Goal: Information Seeking & Learning: Learn about a topic

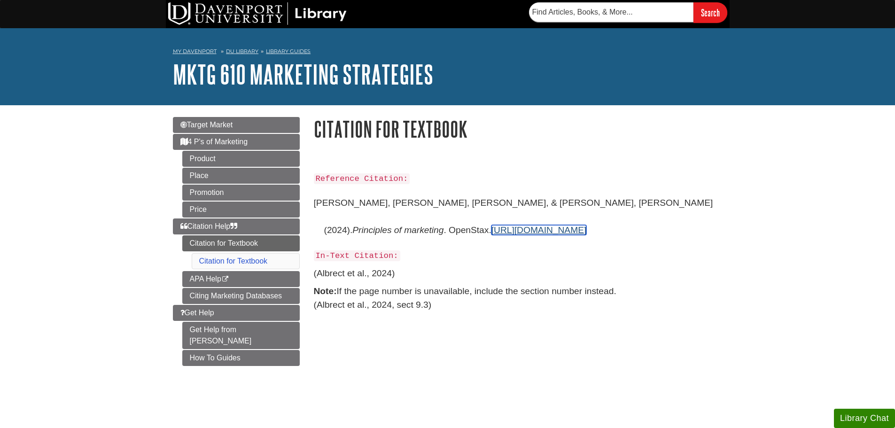
click at [504, 227] on link "[URL][DOMAIN_NAME]" at bounding box center [538, 230] width 95 height 10
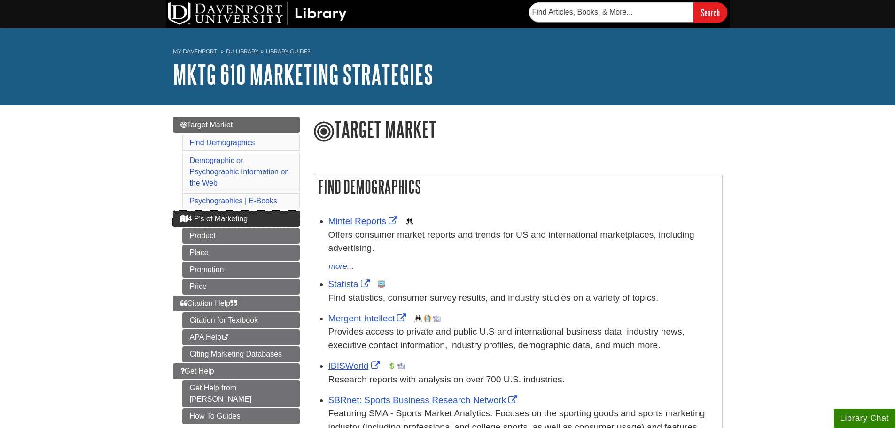
click at [243, 220] on span "4 P's of Marketing" at bounding box center [214, 219] width 68 height 8
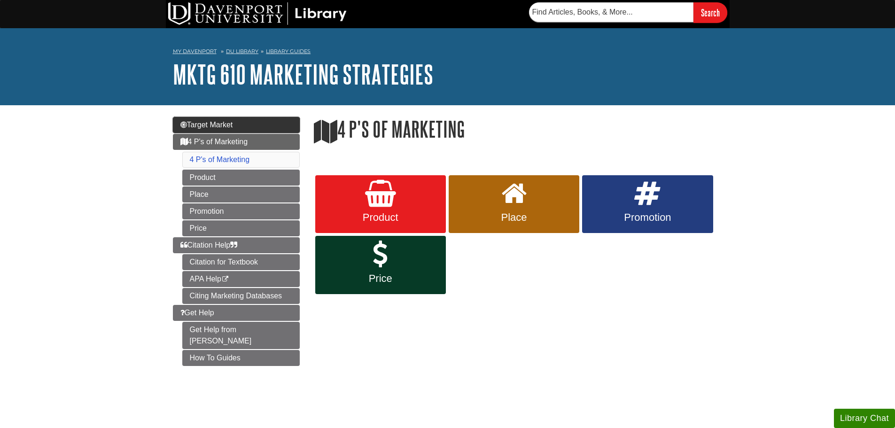
click at [286, 120] on link "Target Market" at bounding box center [236, 125] width 127 height 16
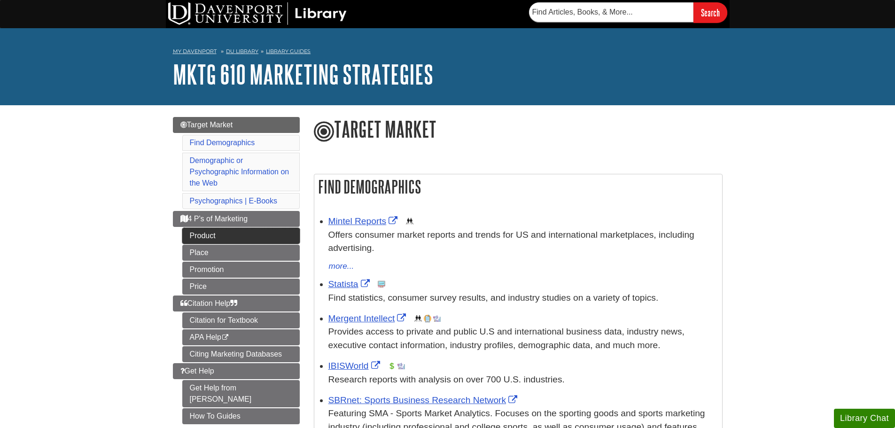
click at [248, 231] on link "Product" at bounding box center [240, 236] width 117 height 16
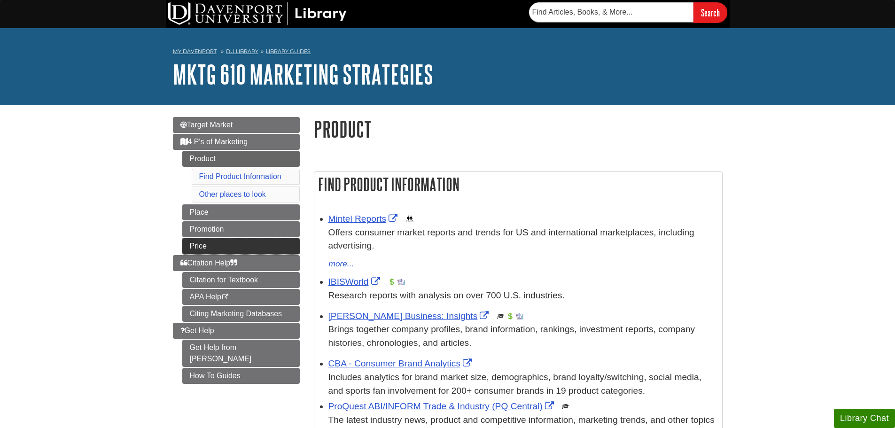
click at [234, 253] on link "Price" at bounding box center [240, 246] width 117 height 16
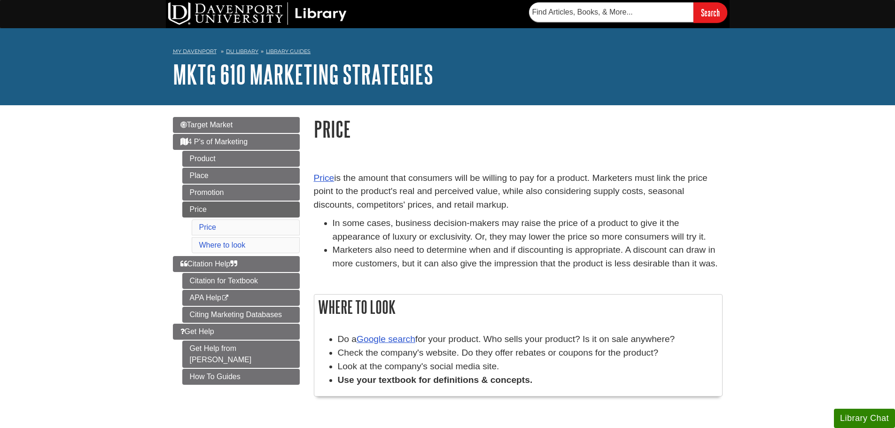
click at [241, 229] on li "Price" at bounding box center [246, 227] width 108 height 16
click at [220, 267] on span "Citation Help" at bounding box center [208, 264] width 57 height 8
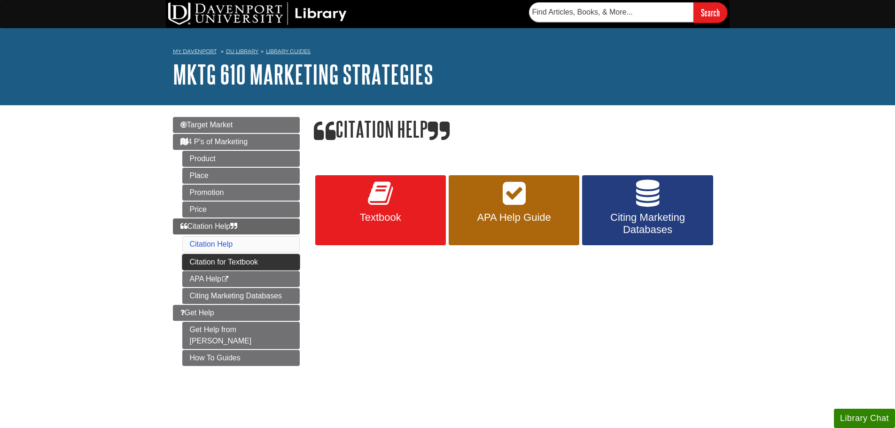
click at [194, 262] on link "Citation for Textbook" at bounding box center [240, 262] width 117 height 16
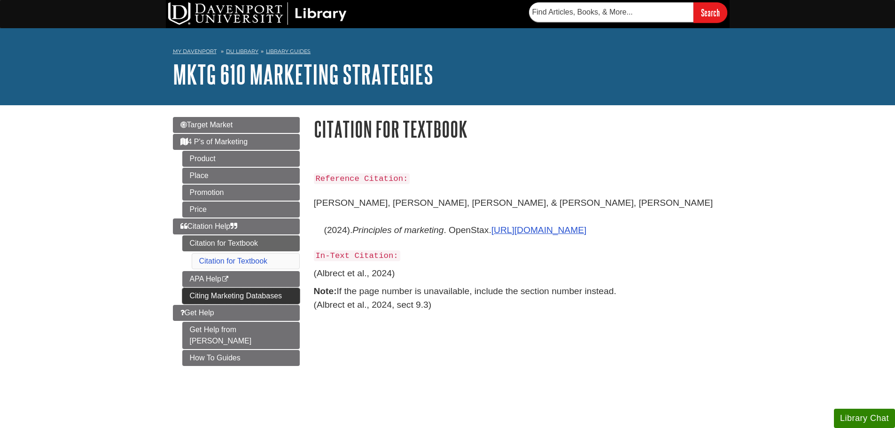
click at [185, 298] on link "Citing Marketing Databases" at bounding box center [240, 296] width 117 height 16
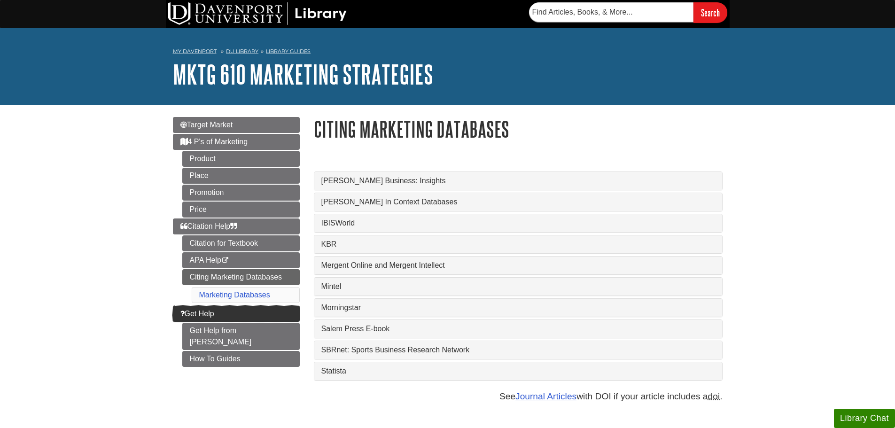
click at [197, 310] on span "Get Help" at bounding box center [197, 314] width 34 height 8
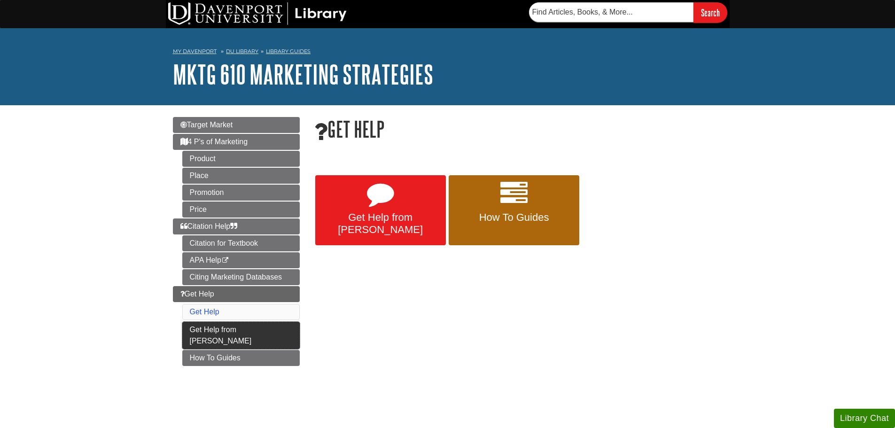
click at [213, 325] on link "Get Help from [PERSON_NAME]" at bounding box center [240, 335] width 117 height 27
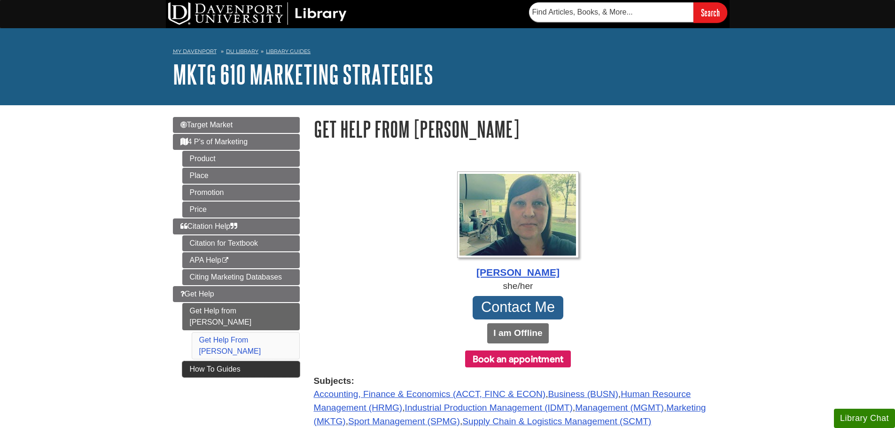
click at [195, 361] on link "How To Guides" at bounding box center [240, 369] width 117 height 16
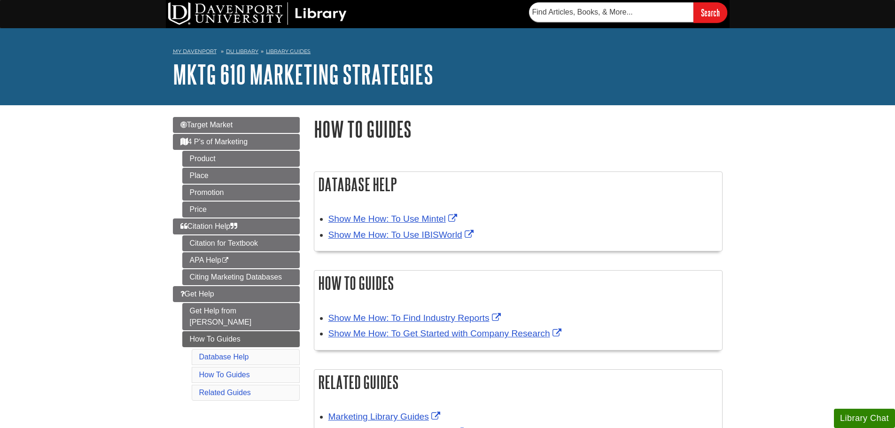
click at [255, 115] on div "Menu Target Market 4 P's of Marketing Product Place Promotion Price Citation He…" at bounding box center [448, 294] width 564 height 379
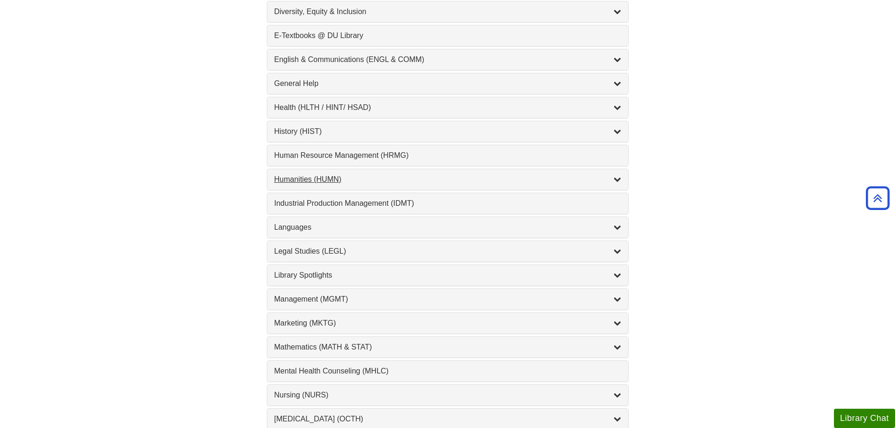
scroll to position [658, 0]
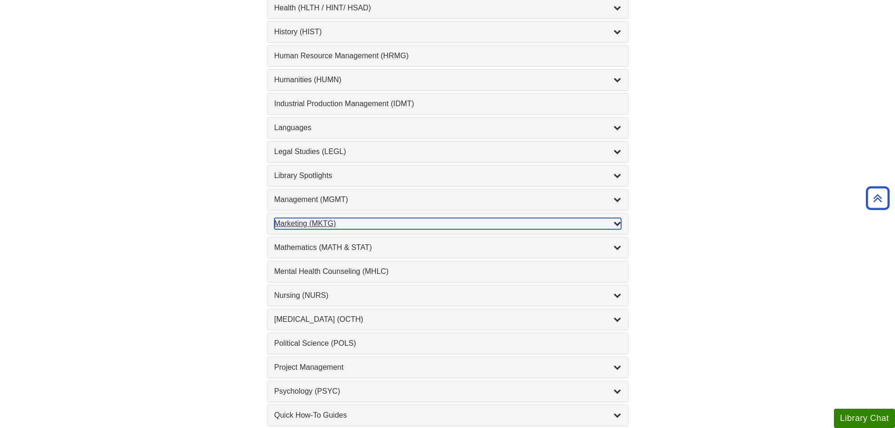
click at [346, 226] on div "Marketing (MKTG) , 4 guides" at bounding box center [447, 223] width 347 height 11
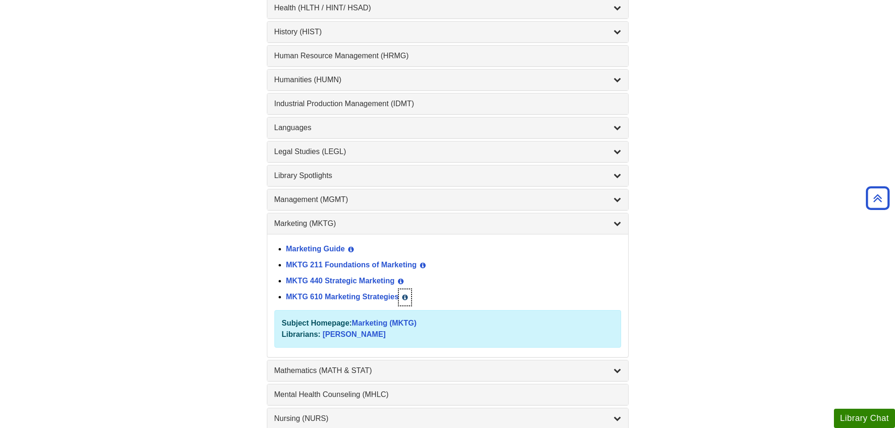
click at [407, 297] on icon "List of Subjects" at bounding box center [405, 297] width 6 height 7
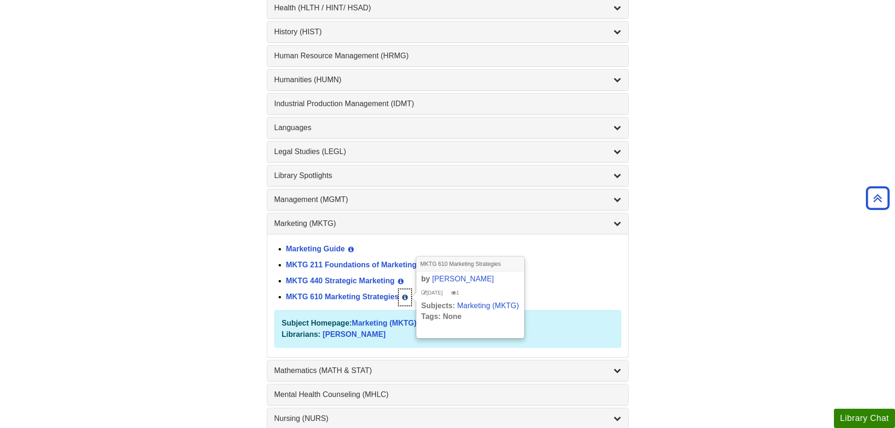
click at [407, 297] on icon "List of Subjects" at bounding box center [405, 297] width 6 height 7
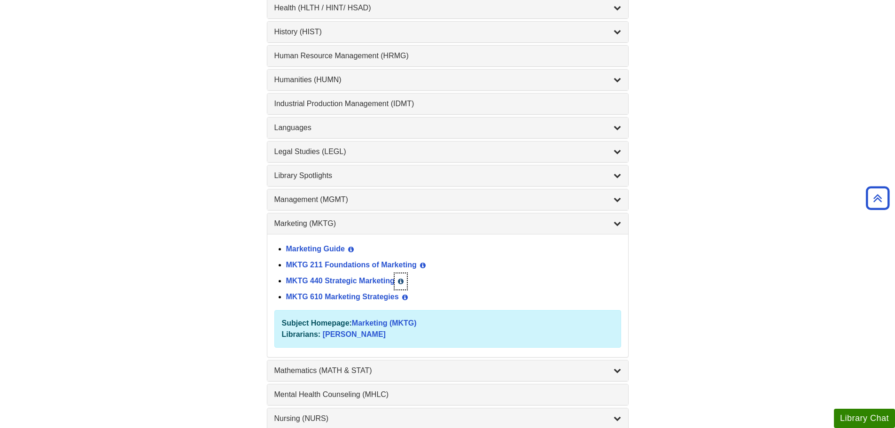
click at [402, 281] on icon "List of Subjects" at bounding box center [401, 281] width 6 height 7
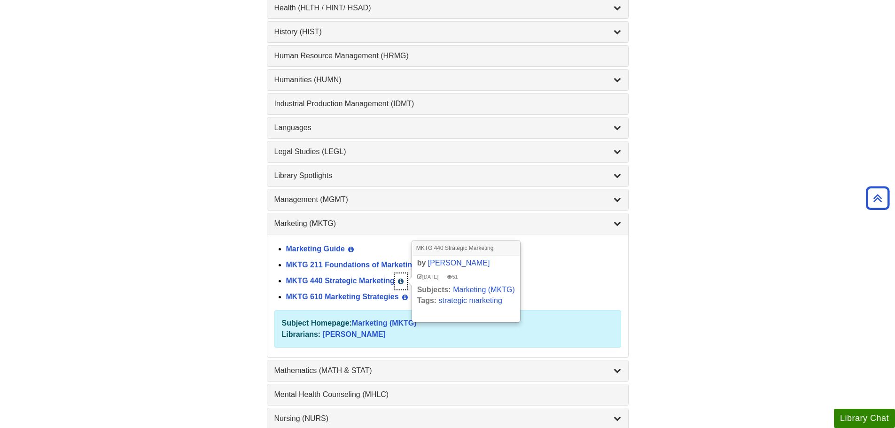
click at [402, 281] on icon "List of Subjects" at bounding box center [401, 281] width 6 height 7
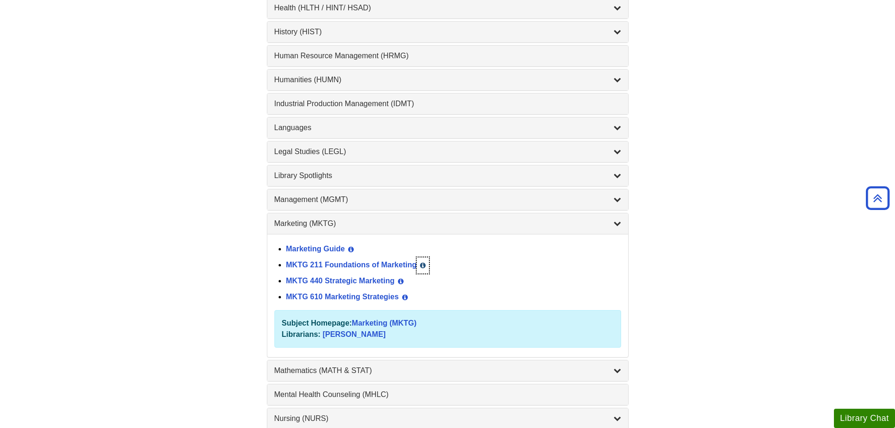
click at [423, 262] on icon "List of Subjects" at bounding box center [423, 265] width 6 height 7
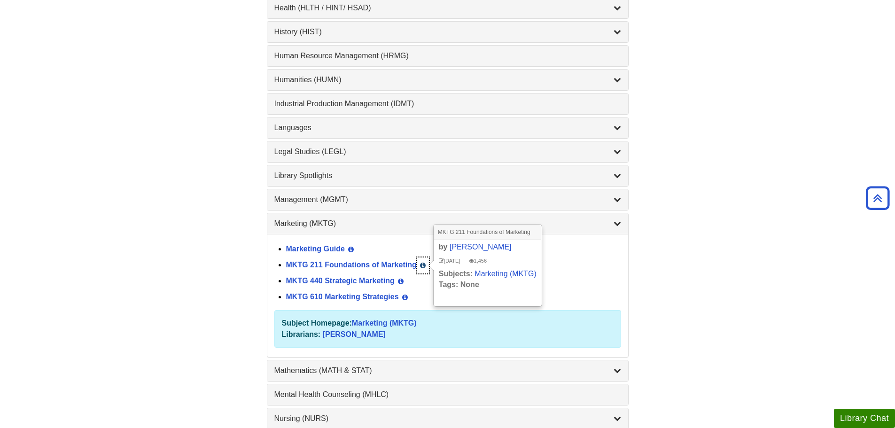
click at [423, 262] on icon "List of Subjects" at bounding box center [423, 265] width 6 height 7
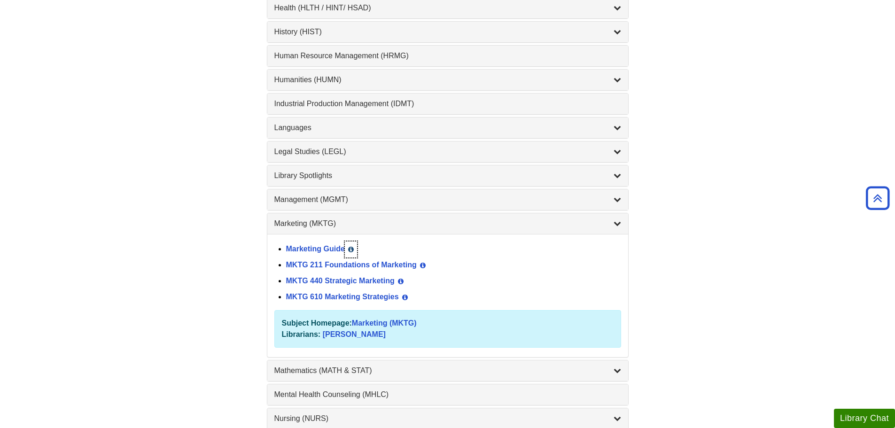
click at [352, 247] on icon "List of Subjects" at bounding box center [351, 249] width 6 height 7
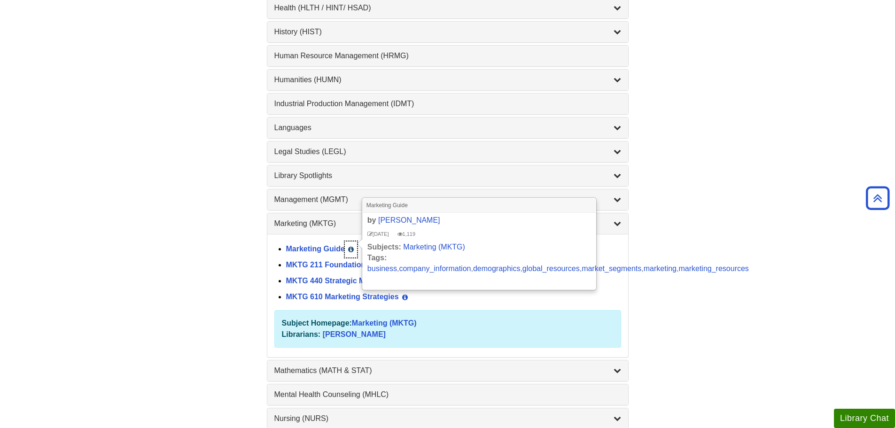
click at [352, 247] on icon "List of Subjects" at bounding box center [351, 249] width 6 height 7
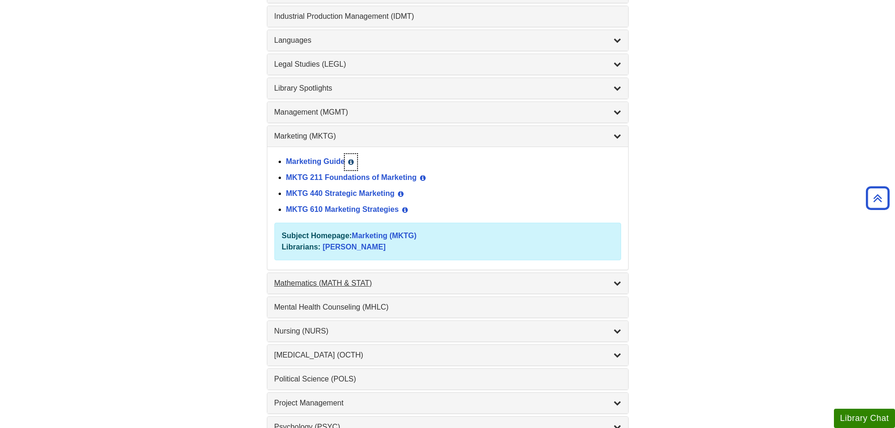
scroll to position [752, 0]
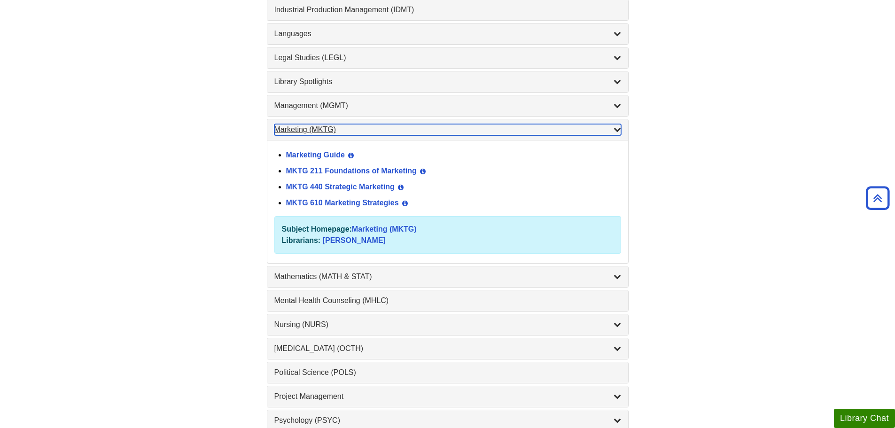
click at [453, 132] on div "Marketing (MKTG) , 4 guides" at bounding box center [447, 129] width 347 height 11
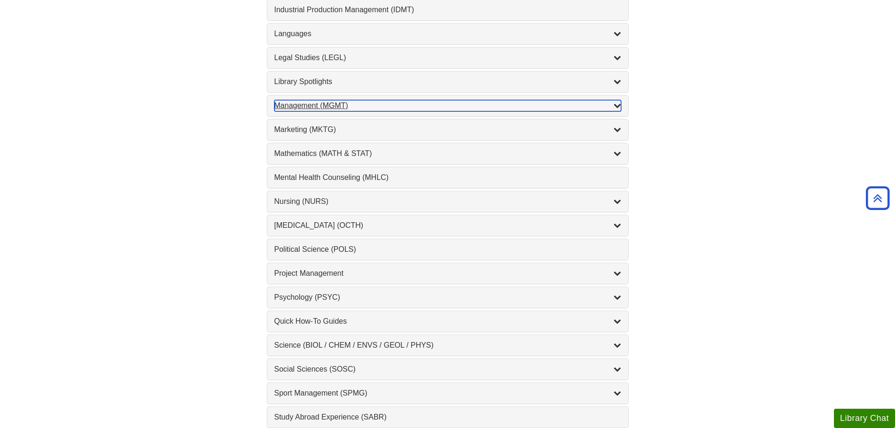
click at [476, 106] on div "Management (MGMT) , 9 guides" at bounding box center [447, 105] width 347 height 11
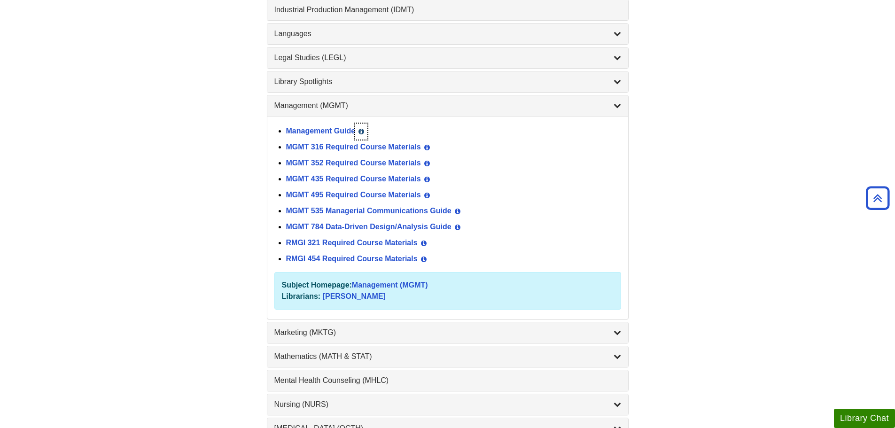
click at [361, 132] on icon "List of Subjects" at bounding box center [361, 131] width 6 height 7
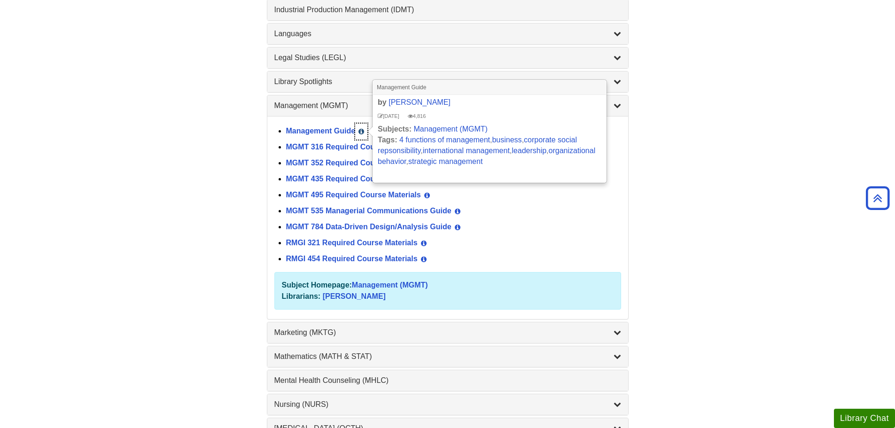
click at [361, 132] on icon "List of Subjects" at bounding box center [361, 131] width 6 height 7
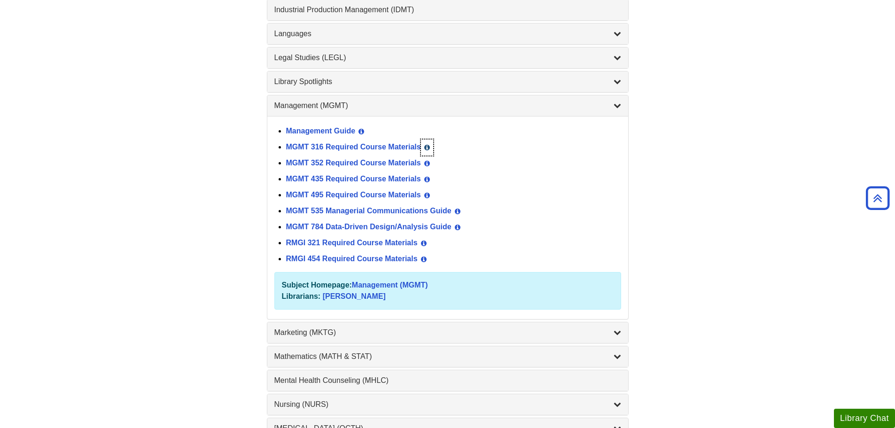
click at [426, 147] on icon "List of Subjects" at bounding box center [427, 147] width 6 height 7
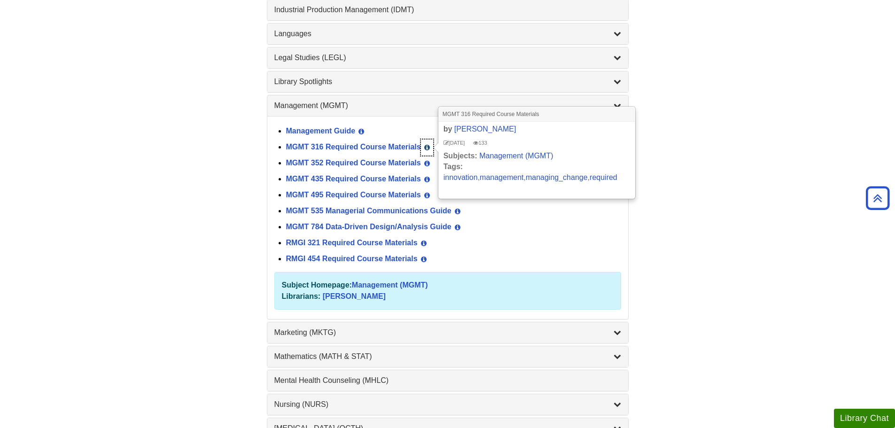
click at [426, 147] on icon "List of Subjects" at bounding box center [427, 147] width 6 height 7
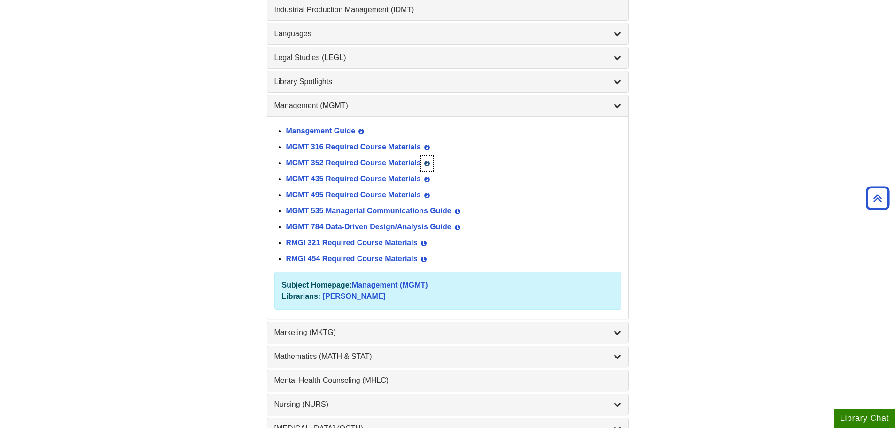
click at [427, 160] on icon "List of Subjects" at bounding box center [427, 163] width 6 height 7
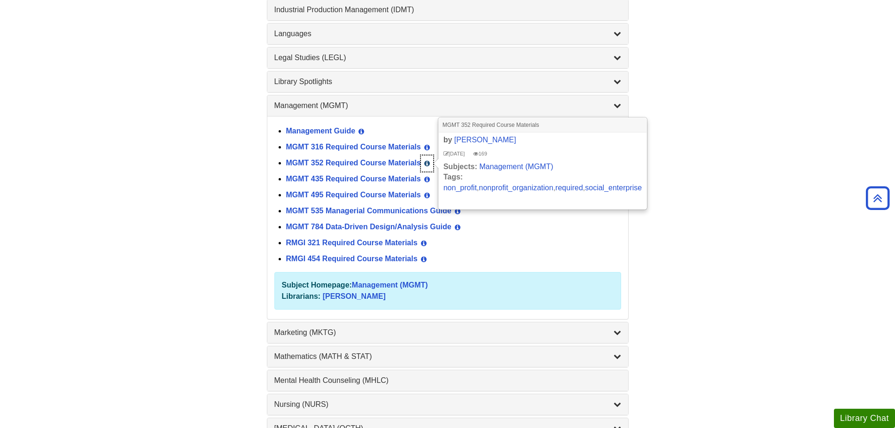
click at [427, 160] on icon "List of Subjects" at bounding box center [427, 163] width 6 height 7
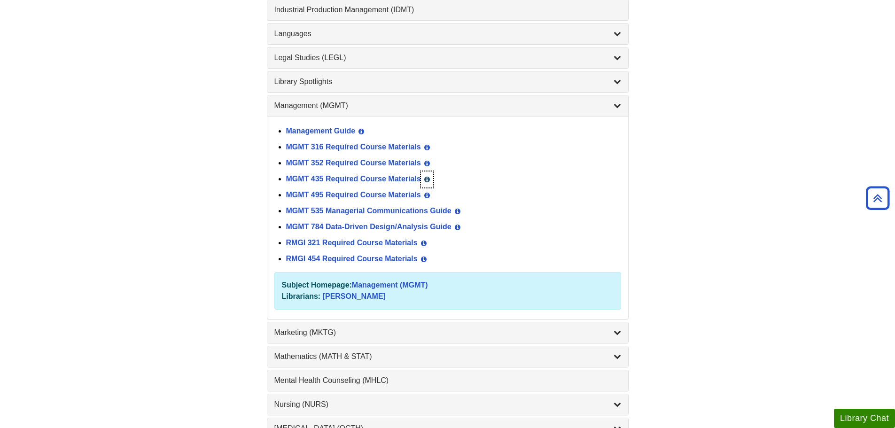
click at [425, 172] on button "View Guide Info" at bounding box center [427, 179] width 12 height 16
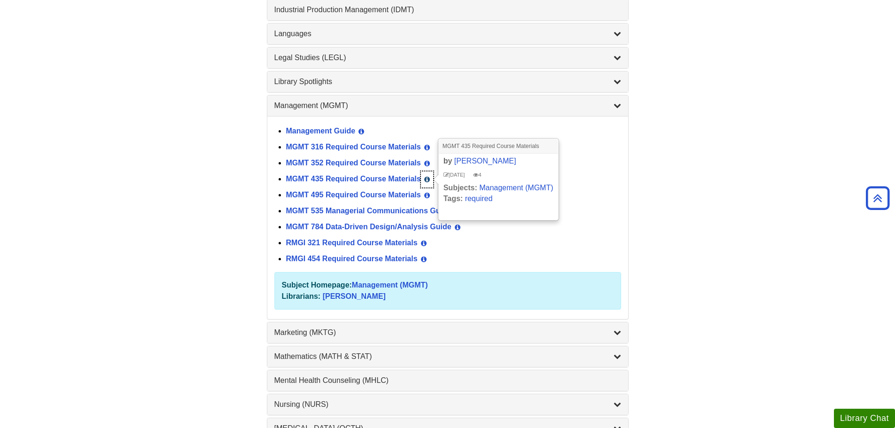
click at [425, 172] on button "View Guide Info" at bounding box center [427, 179] width 12 height 16
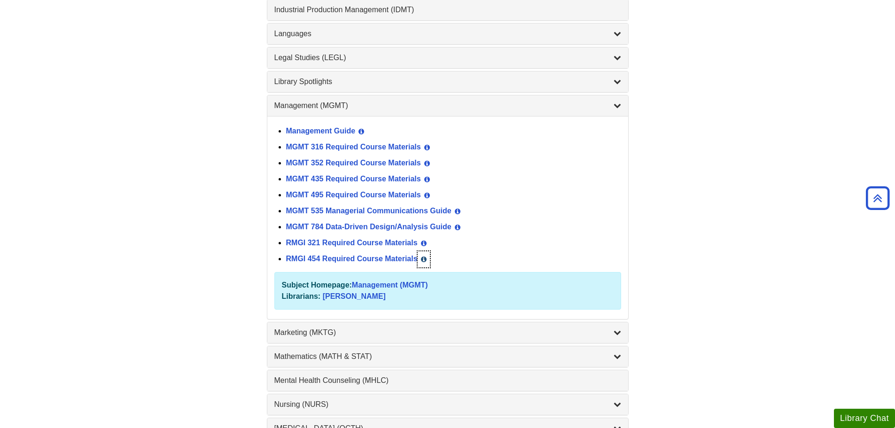
click at [421, 258] on icon "List of Subjects" at bounding box center [424, 259] width 6 height 7
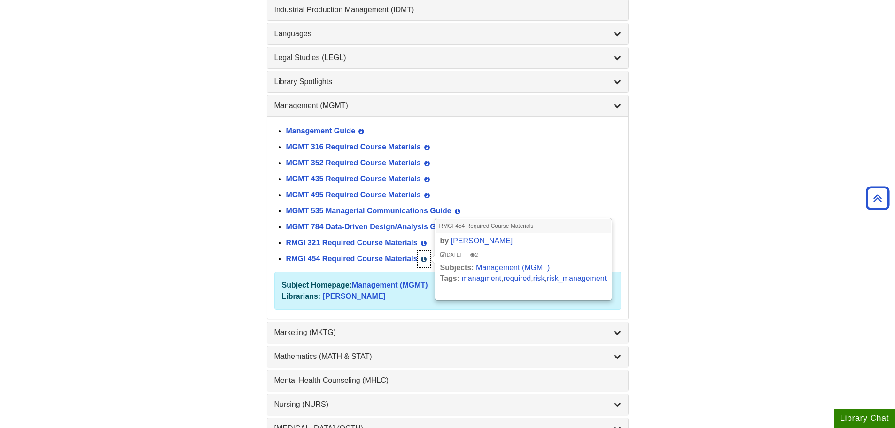
click at [422, 258] on icon "List of Subjects" at bounding box center [424, 259] width 6 height 7
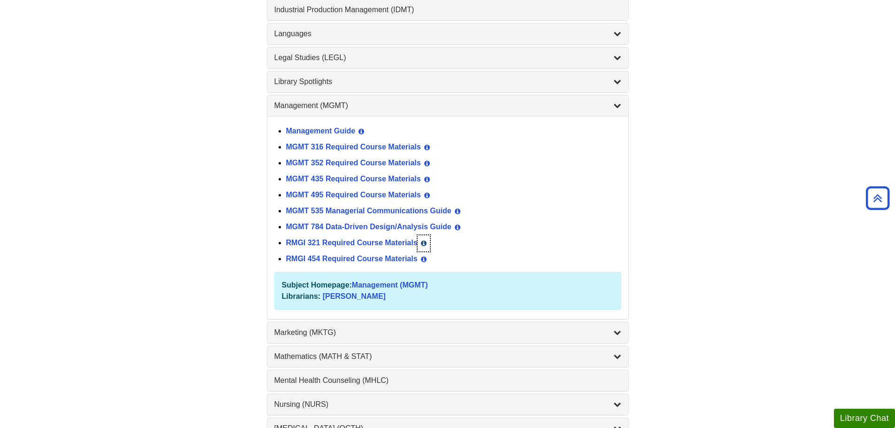
click at [425, 241] on icon "List of Subjects" at bounding box center [424, 243] width 6 height 7
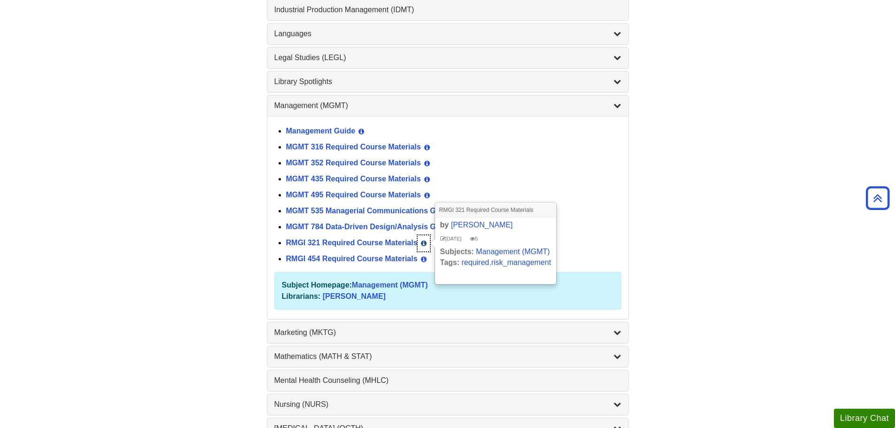
click at [425, 241] on icon "List of Subjects" at bounding box center [424, 243] width 6 height 7
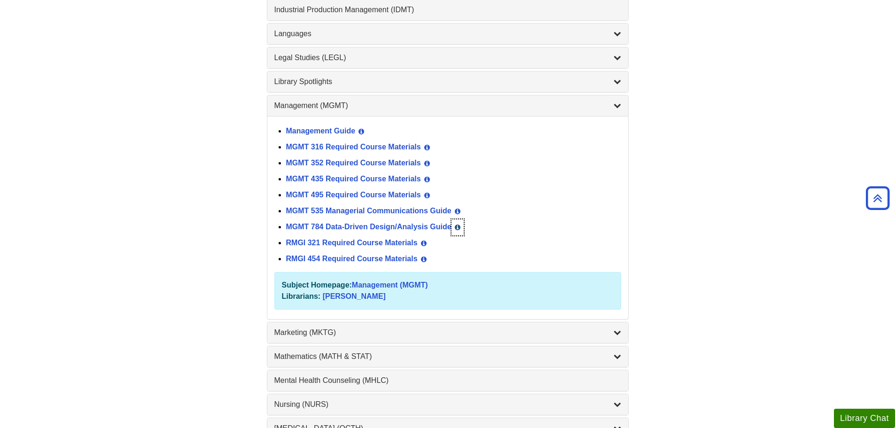
click at [461, 228] on button "View Guide Info" at bounding box center [457, 227] width 12 height 16
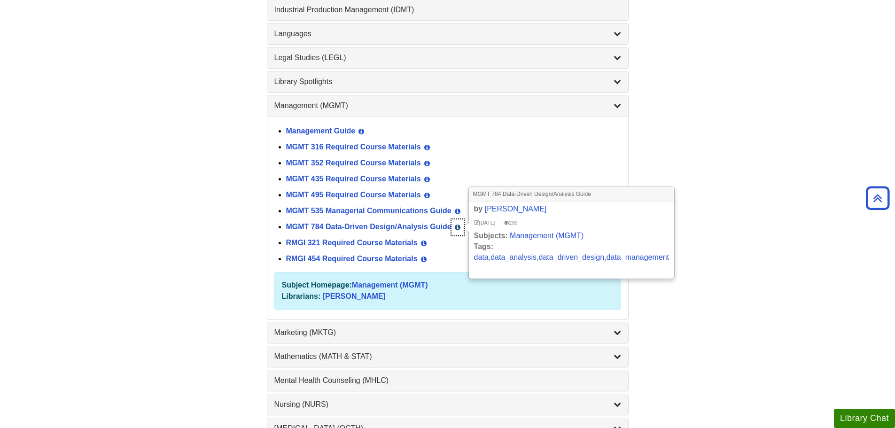
click at [461, 228] on button "View Guide Info" at bounding box center [457, 227] width 12 height 16
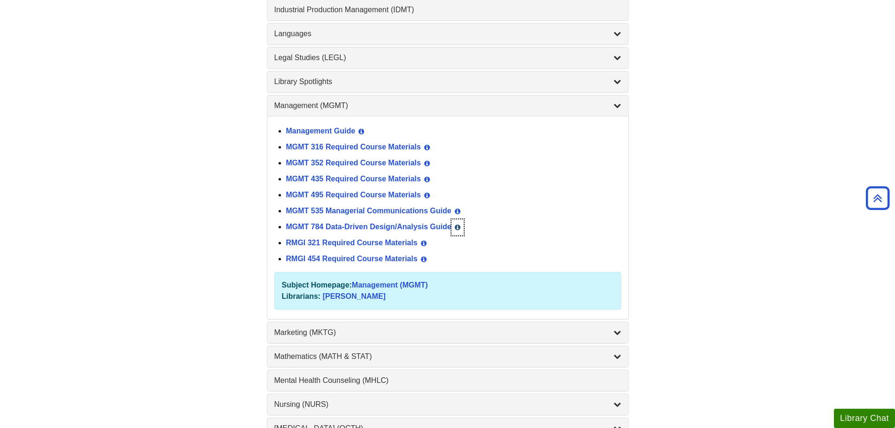
scroll to position [564, 0]
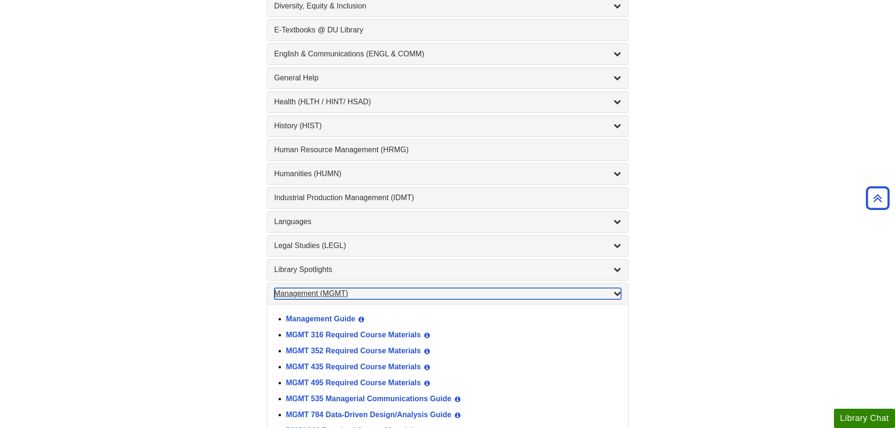
click at [429, 295] on div "Management (MGMT) , 9 guides" at bounding box center [447, 293] width 347 height 11
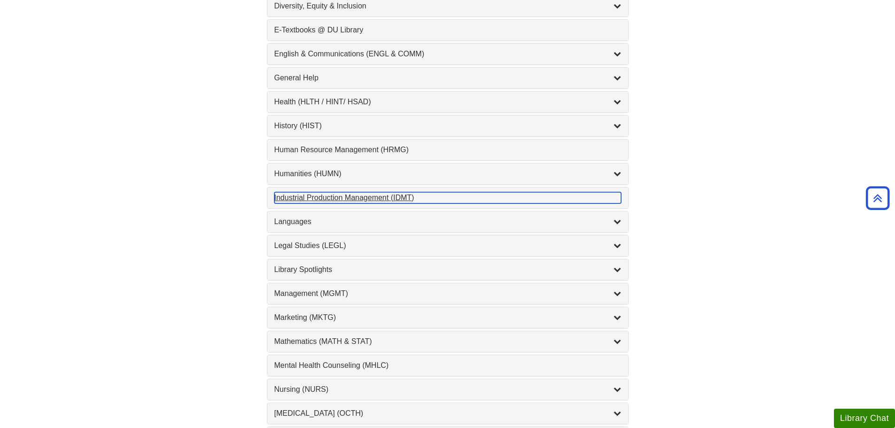
click at [449, 199] on div "Industrial Production Management (IDMT) , 1 guides" at bounding box center [447, 197] width 347 height 11
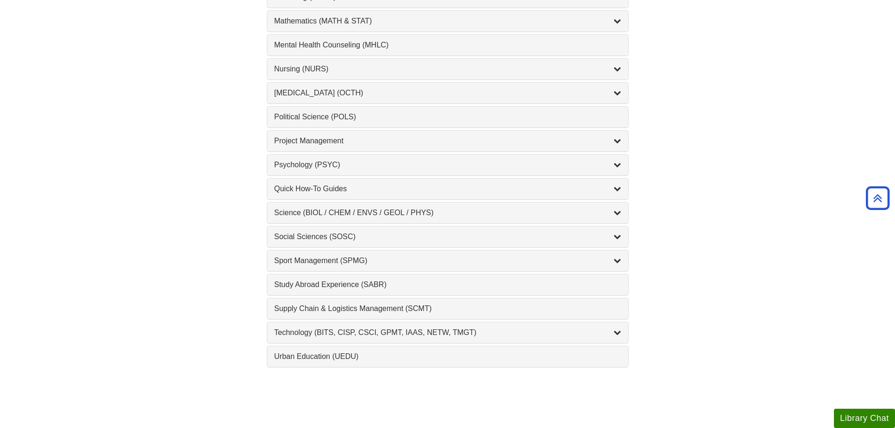
scroll to position [893, 0]
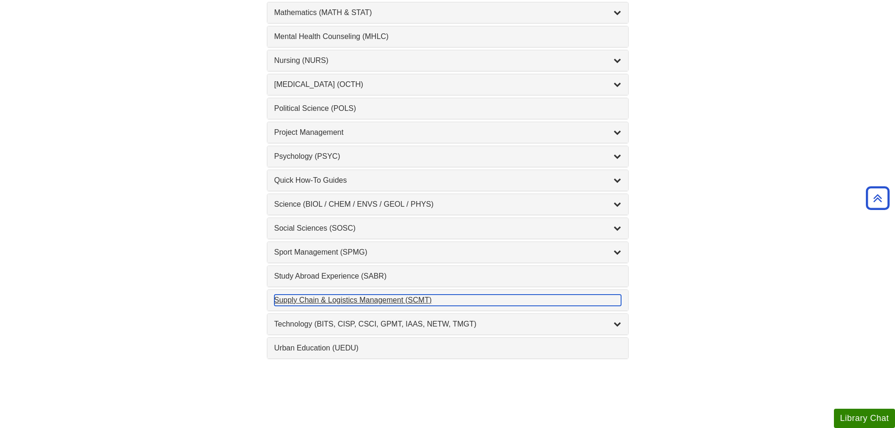
click at [276, 301] on div "Supply Chain & Logistics Management (SCMT) , 1 guides" at bounding box center [447, 300] width 347 height 11
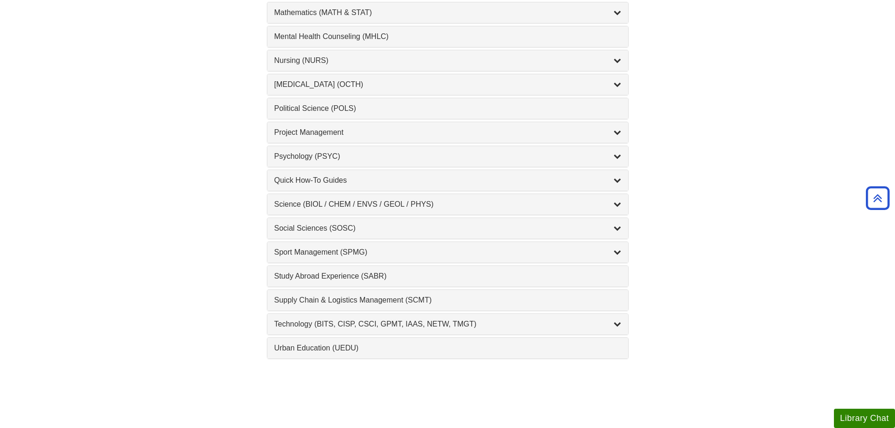
click at [623, 176] on div "Quick How-To Guides , 10 guides" at bounding box center [447, 180] width 361 height 21
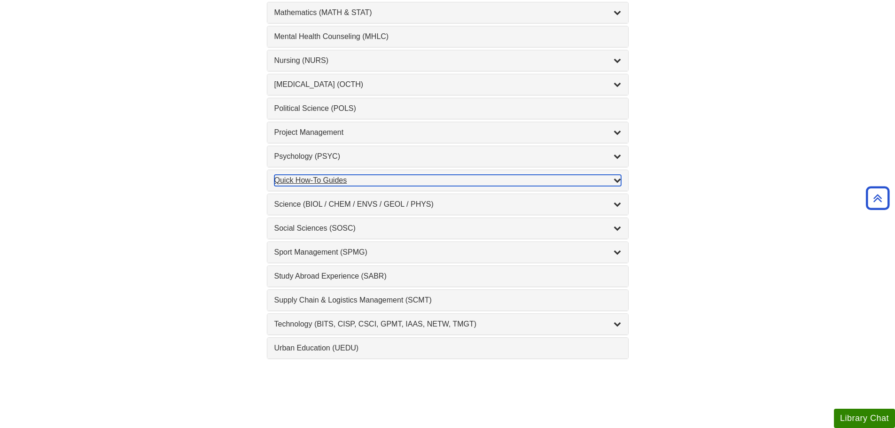
click at [618, 179] on icon "List of Subjects" at bounding box center [618, 180] width 8 height 8
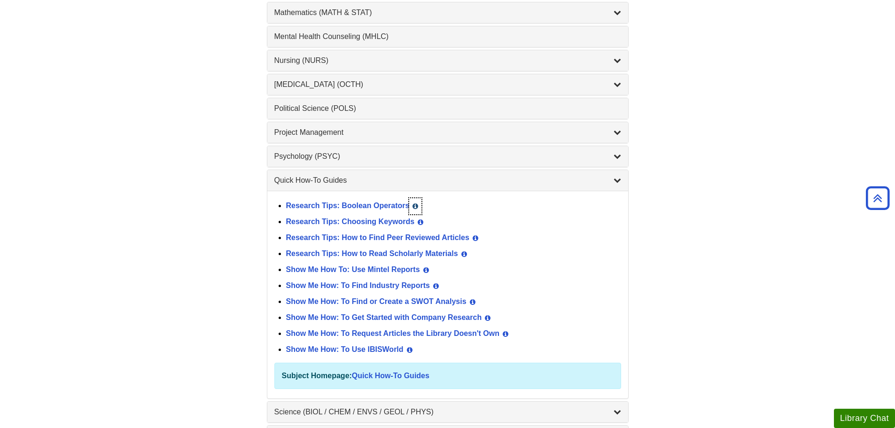
click at [416, 205] on icon "List of Subjects" at bounding box center [415, 206] width 6 height 7
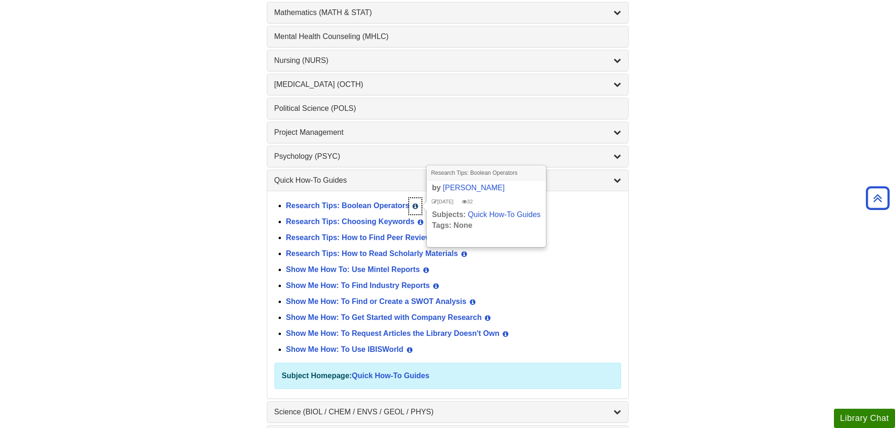
click at [416, 205] on icon "List of Subjects" at bounding box center [415, 206] width 6 height 7
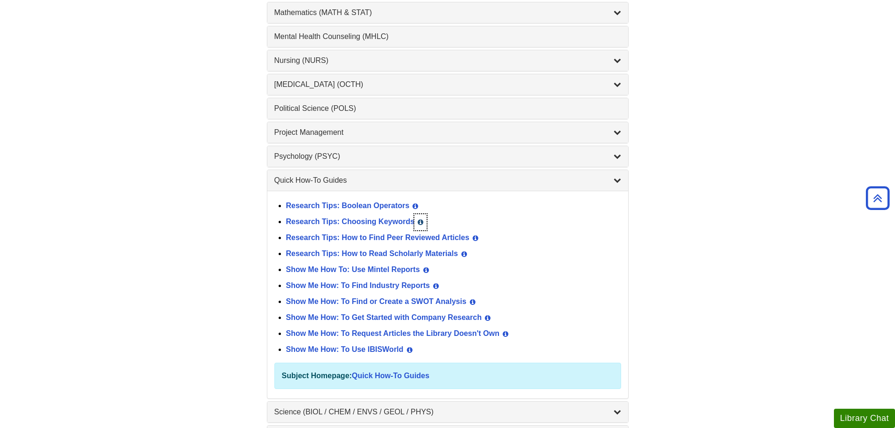
click at [421, 219] on icon "List of Subjects" at bounding box center [421, 222] width 6 height 7
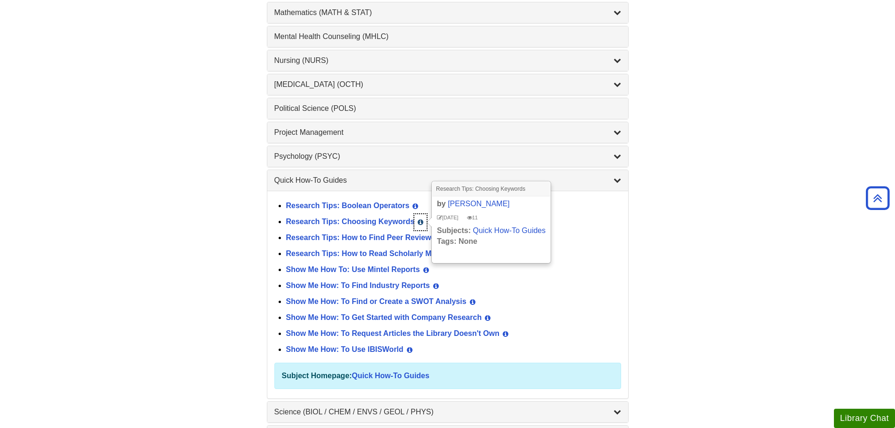
click at [421, 219] on icon "List of Subjects" at bounding box center [421, 222] width 6 height 7
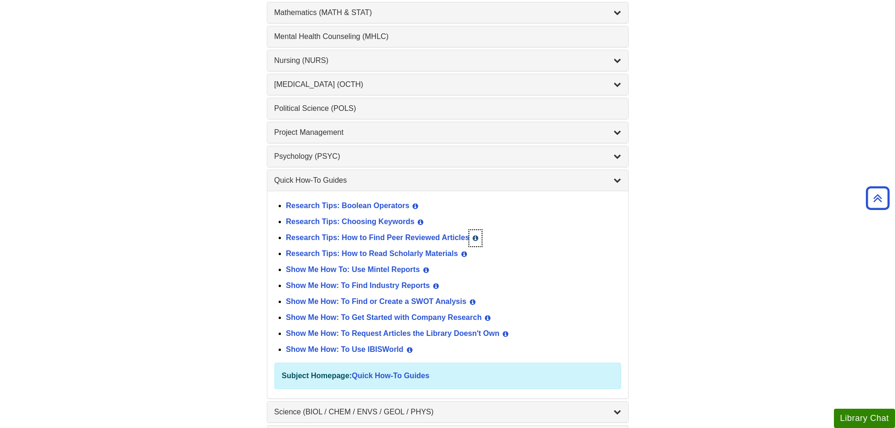
click at [473, 234] on button "View Guide Info" at bounding box center [475, 238] width 12 height 16
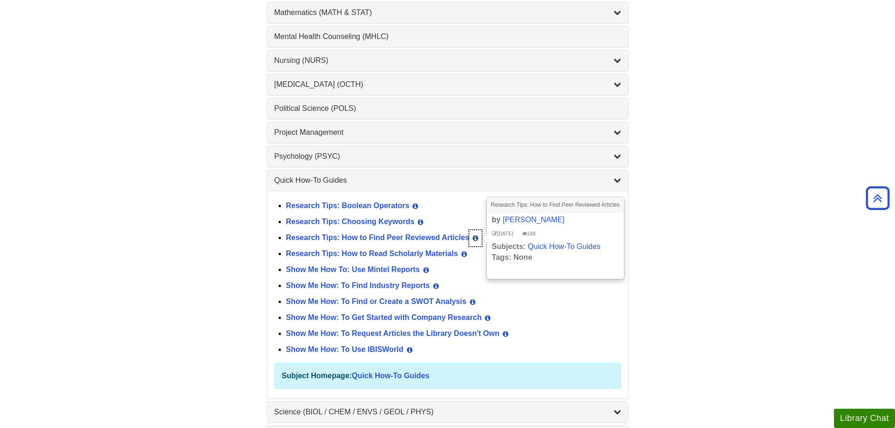
click at [469, 236] on button "View Guide Info" at bounding box center [475, 238] width 12 height 16
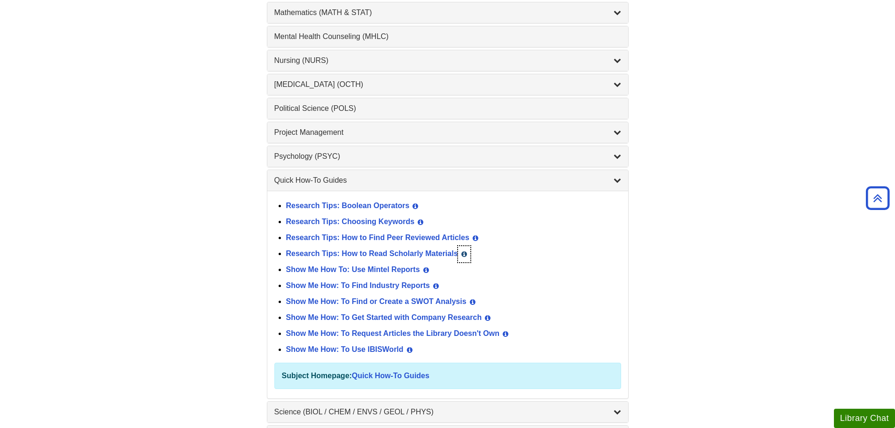
click at [462, 256] on icon "List of Subjects" at bounding box center [464, 254] width 6 height 7
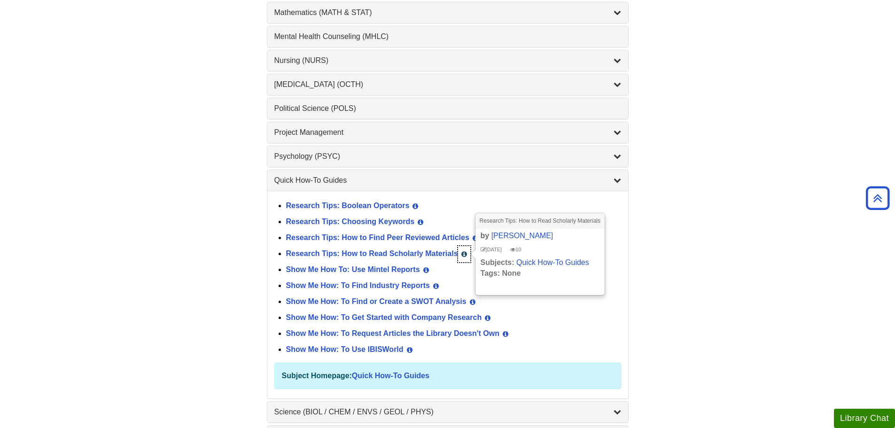
click at [462, 256] on icon "List of Subjects" at bounding box center [464, 254] width 6 height 7
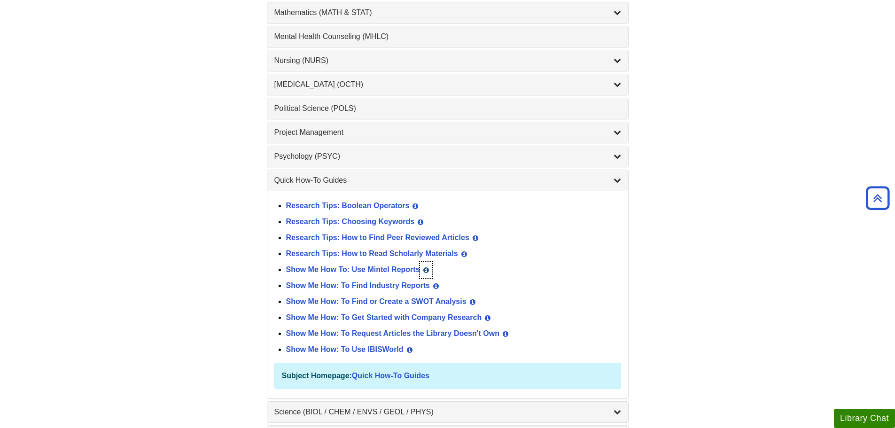
click at [424, 270] on icon "List of Subjects" at bounding box center [426, 270] width 6 height 7
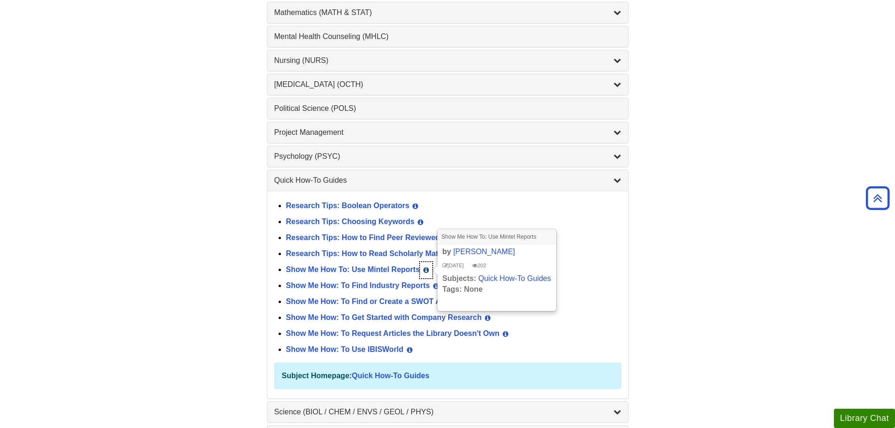
click at [424, 270] on icon "List of Subjects" at bounding box center [426, 270] width 6 height 7
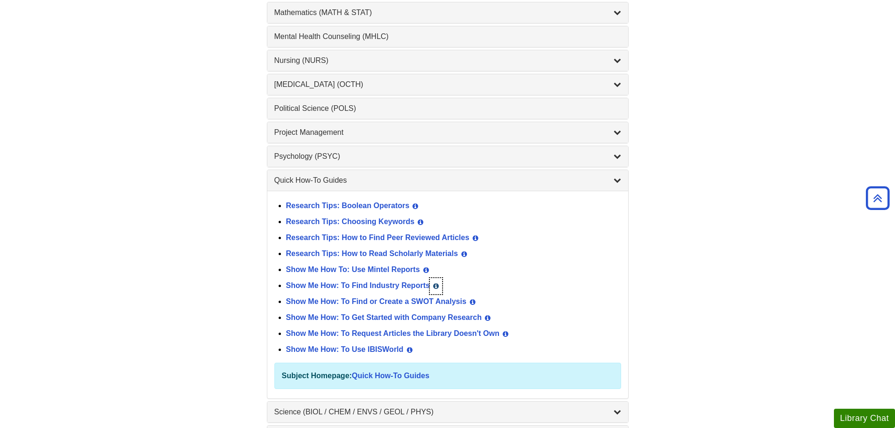
click at [439, 287] on button "View Guide Info" at bounding box center [436, 286] width 12 height 16
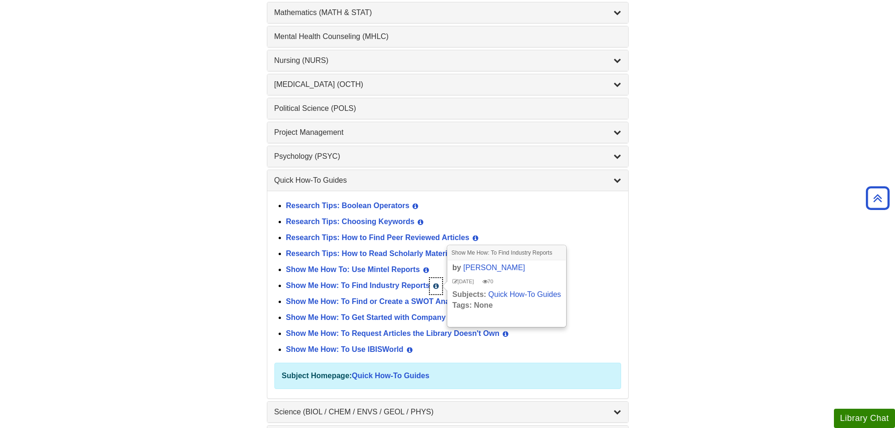
click at [439, 287] on button "View Guide Info" at bounding box center [436, 286] width 12 height 16
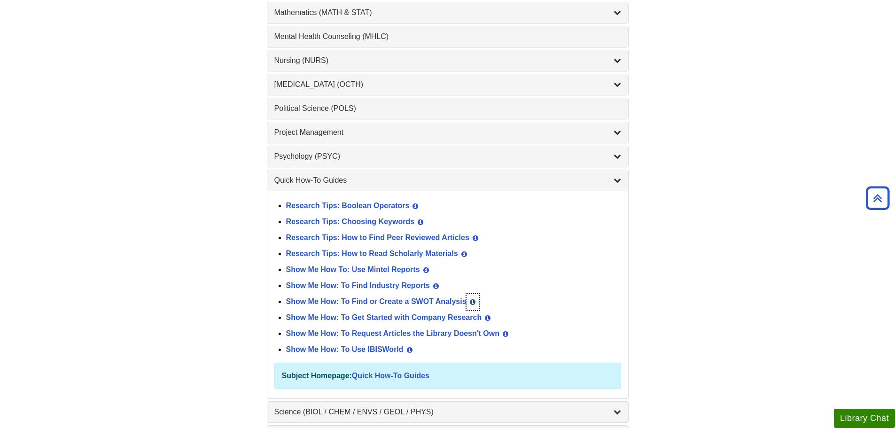
click at [474, 301] on icon "List of Subjects" at bounding box center [473, 302] width 6 height 7
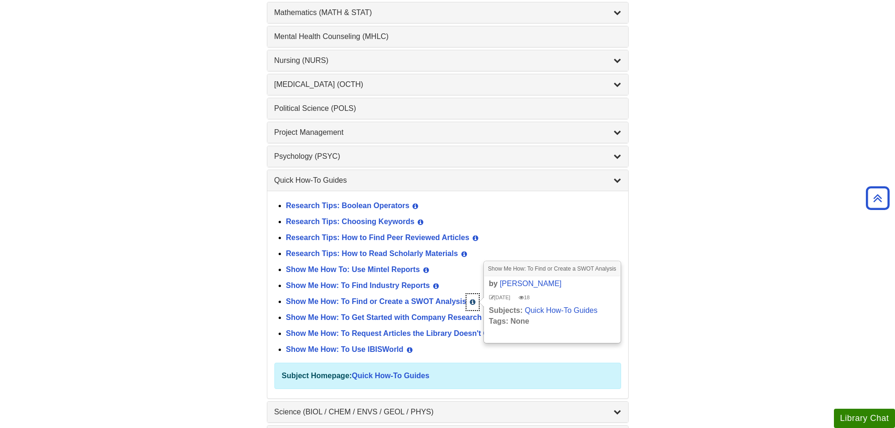
click at [474, 301] on icon "List of Subjects" at bounding box center [473, 302] width 6 height 7
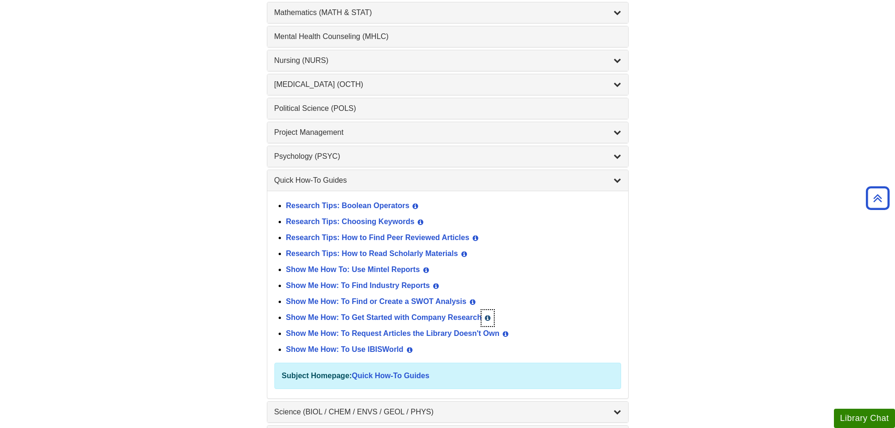
click at [490, 315] on icon "List of Subjects" at bounding box center [488, 318] width 6 height 7
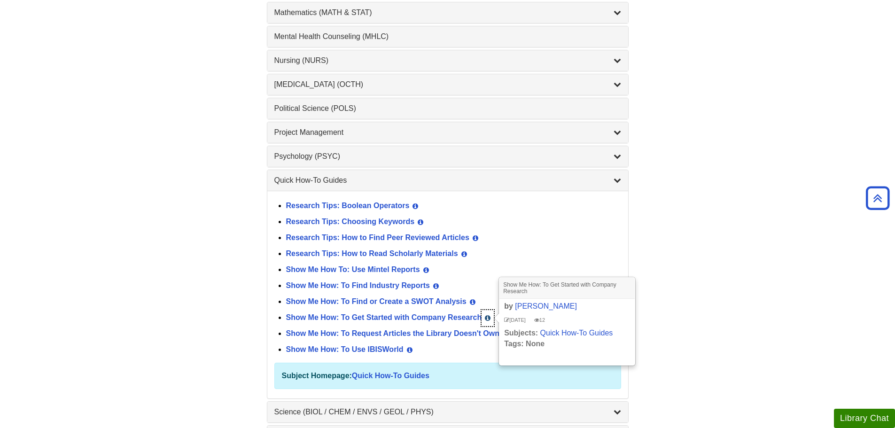
click at [490, 315] on icon "List of Subjects" at bounding box center [488, 318] width 6 height 7
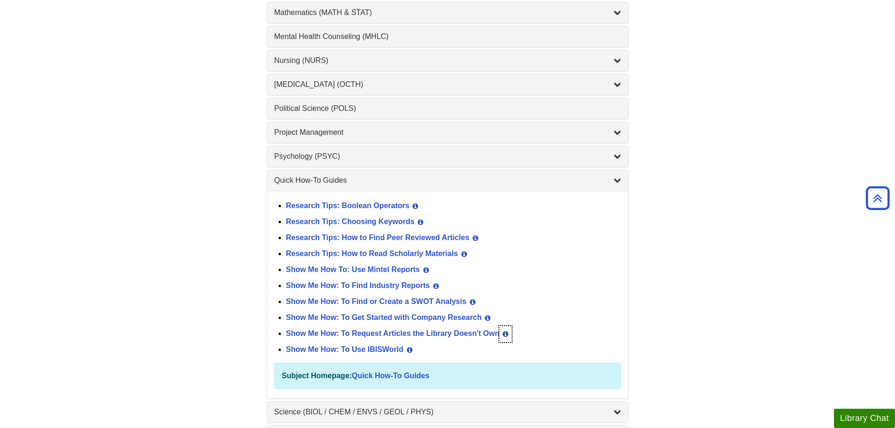
click at [503, 333] on icon "List of Subjects" at bounding box center [506, 334] width 6 height 7
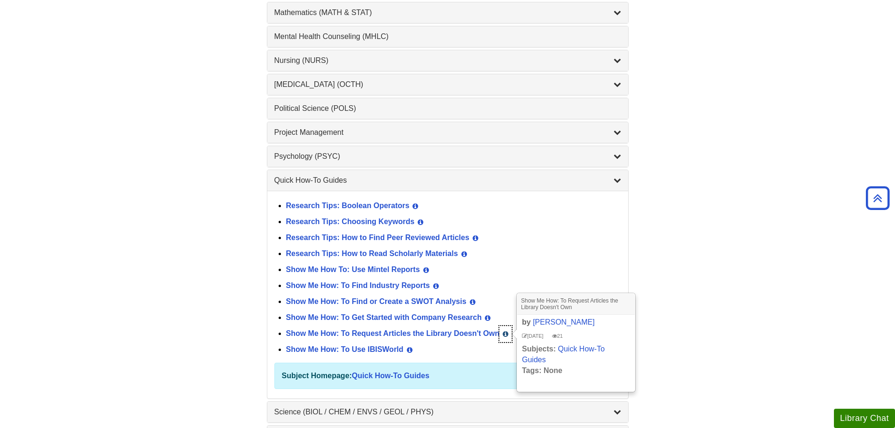
click at [503, 333] on icon "List of Subjects" at bounding box center [506, 334] width 6 height 7
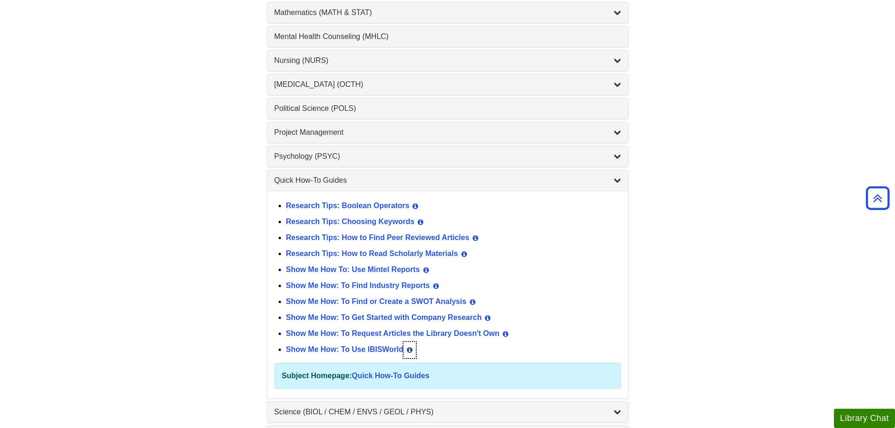
click at [405, 348] on button "View Guide Info" at bounding box center [410, 350] width 12 height 16
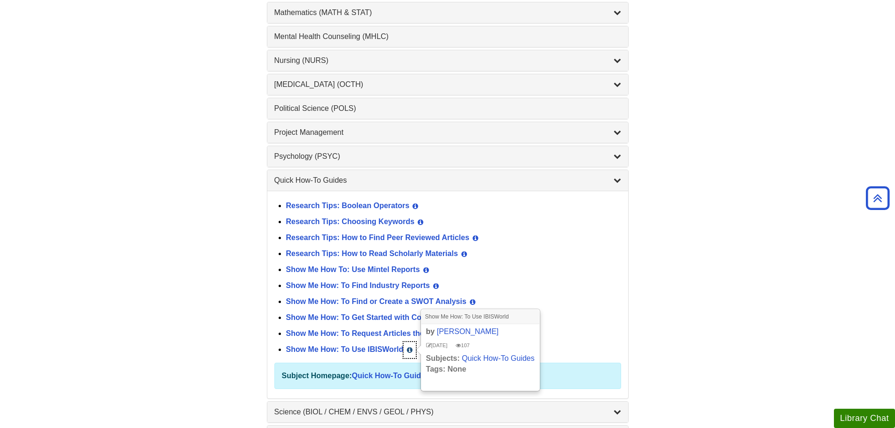
click at [405, 348] on button "View Guide Info" at bounding box center [410, 350] width 12 height 16
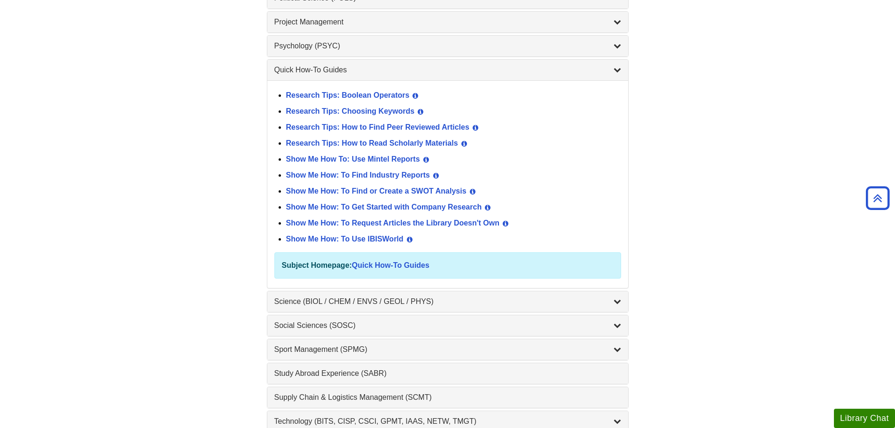
scroll to position [987, 0]
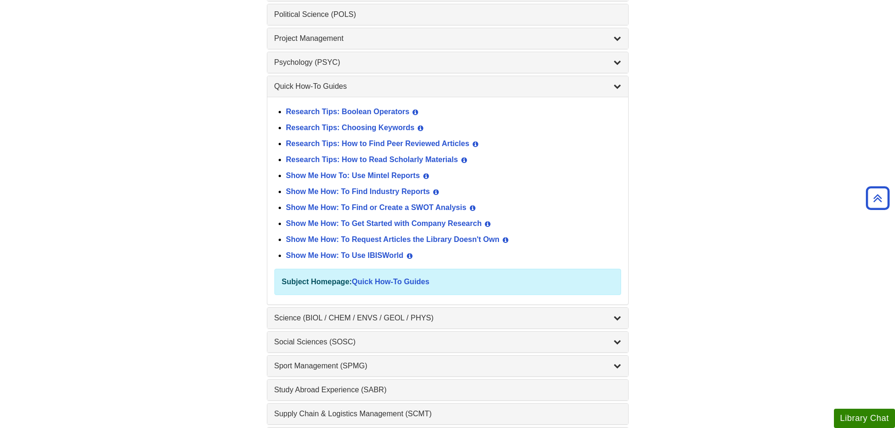
click at [289, 80] on div "Quick How-To Guides , 10 guides" at bounding box center [447, 86] width 361 height 21
